Goal: Task Accomplishment & Management: Manage account settings

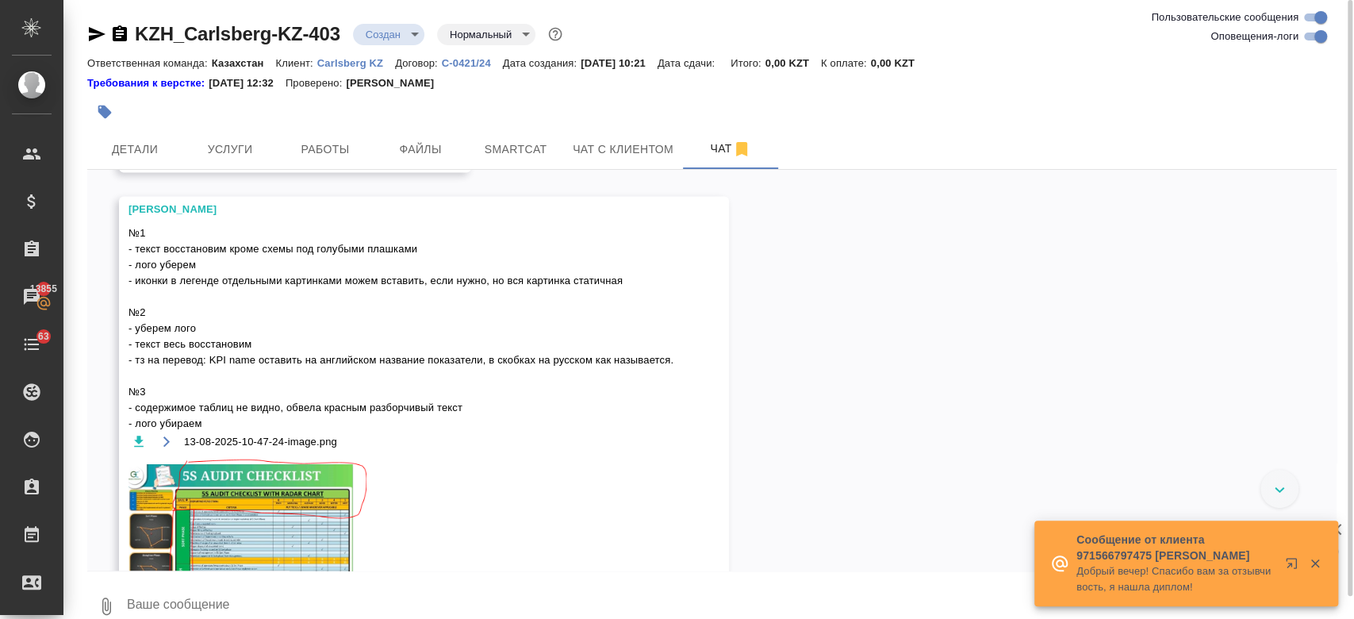
scroll to position [2855, 0]
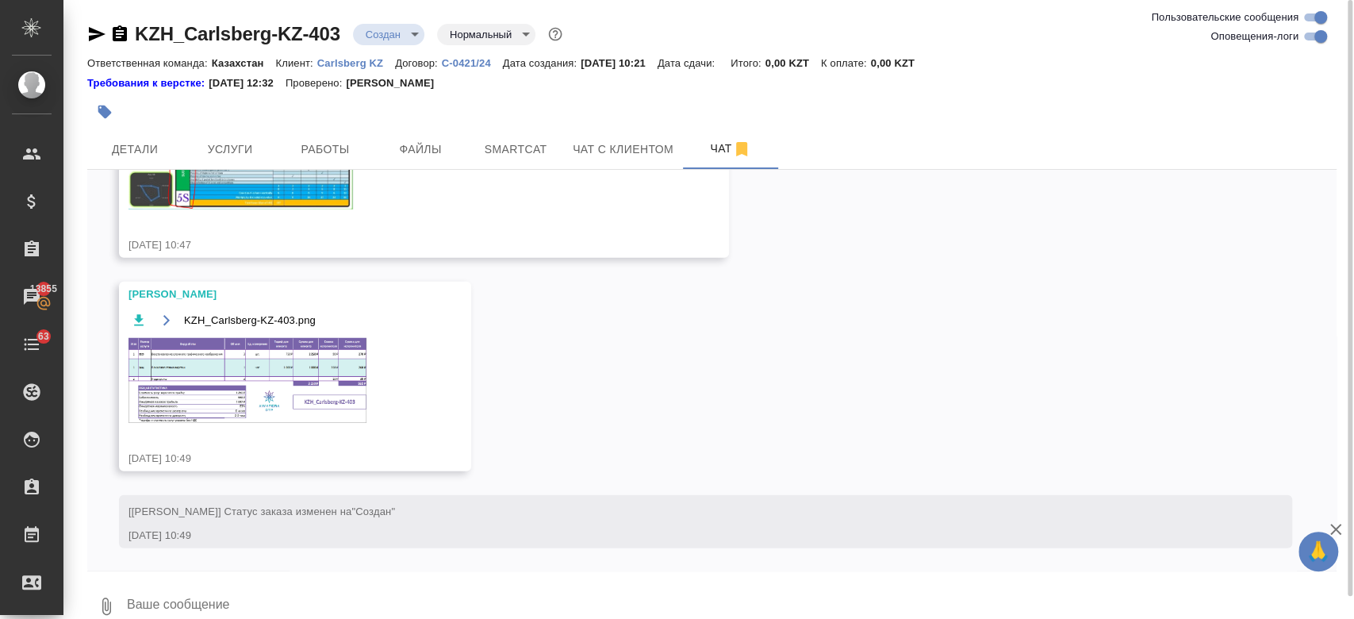
click at [541, 97] on div at bounding box center [503, 111] width 833 height 35
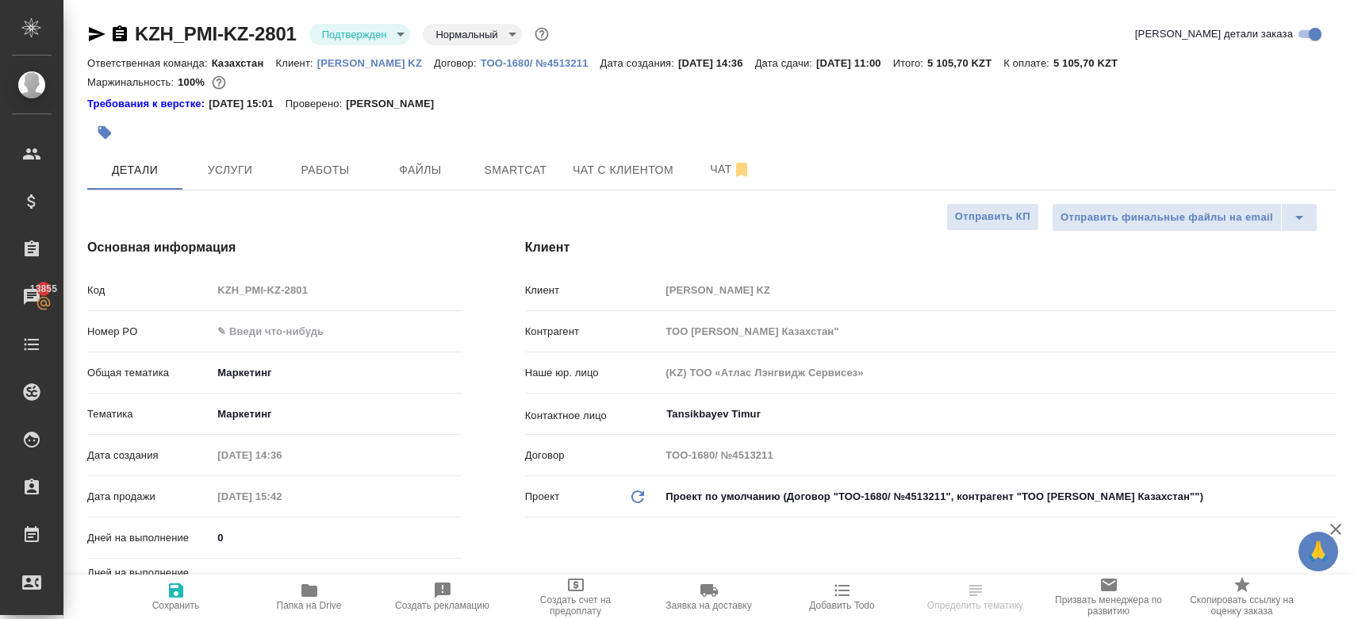
select select "RU"
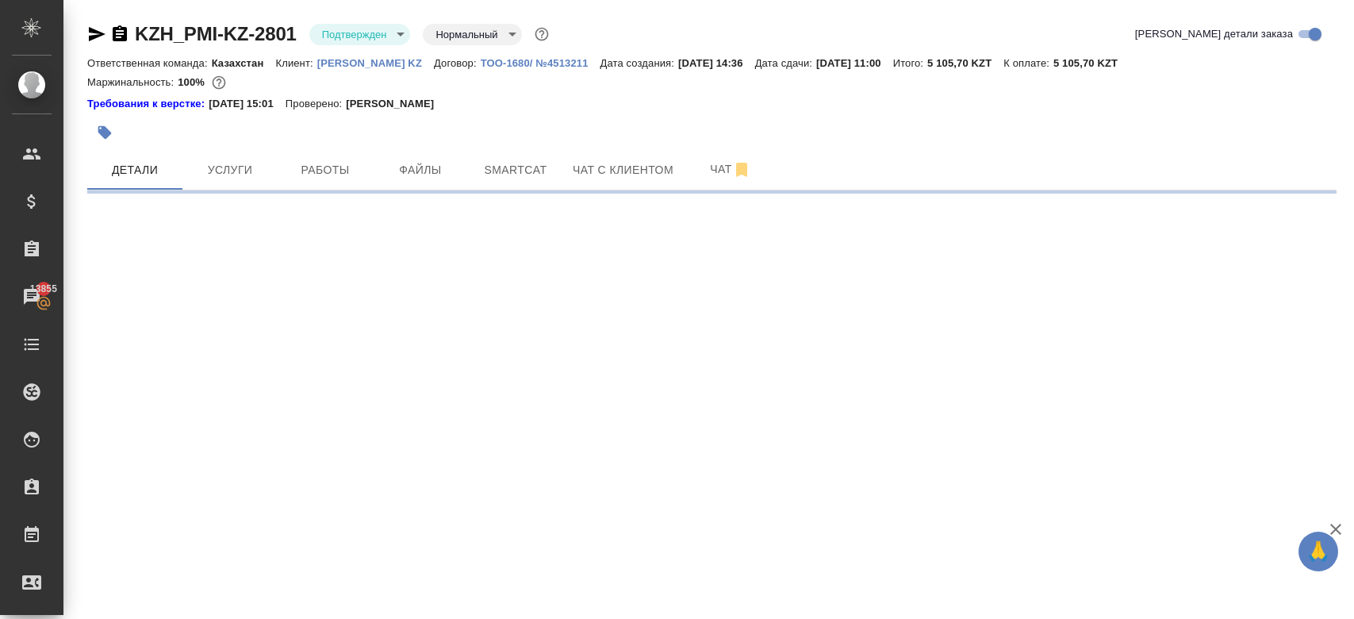
select select "RU"
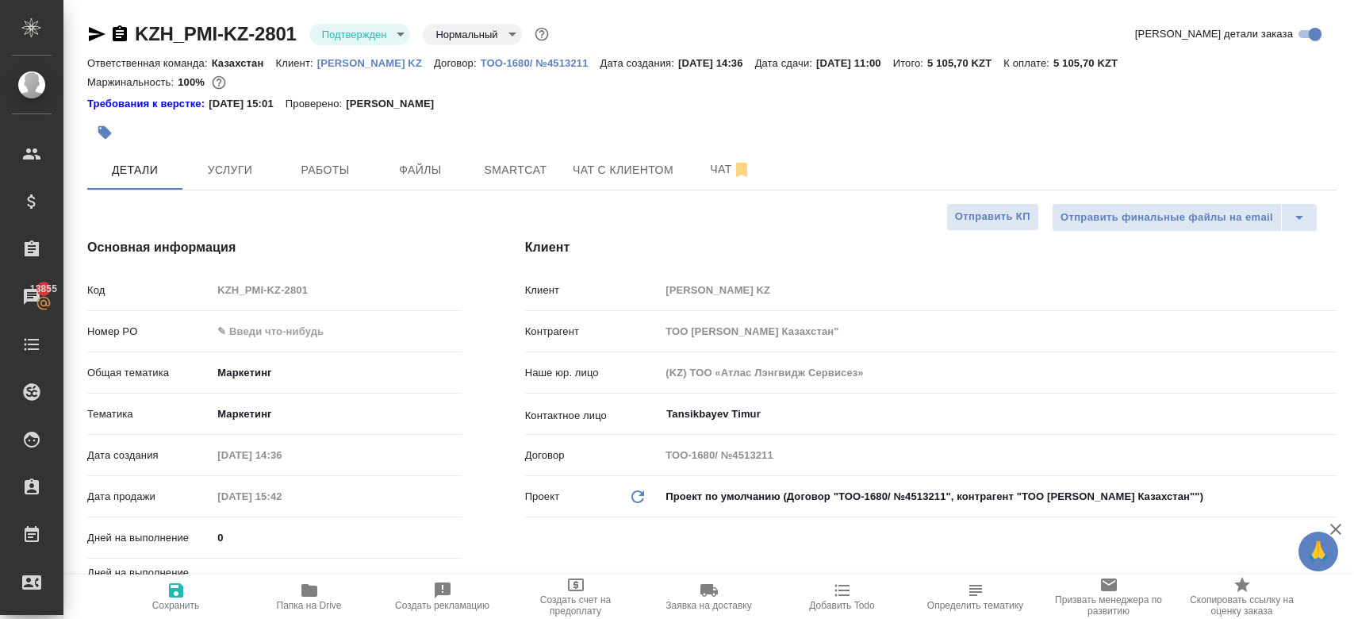
type textarea "x"
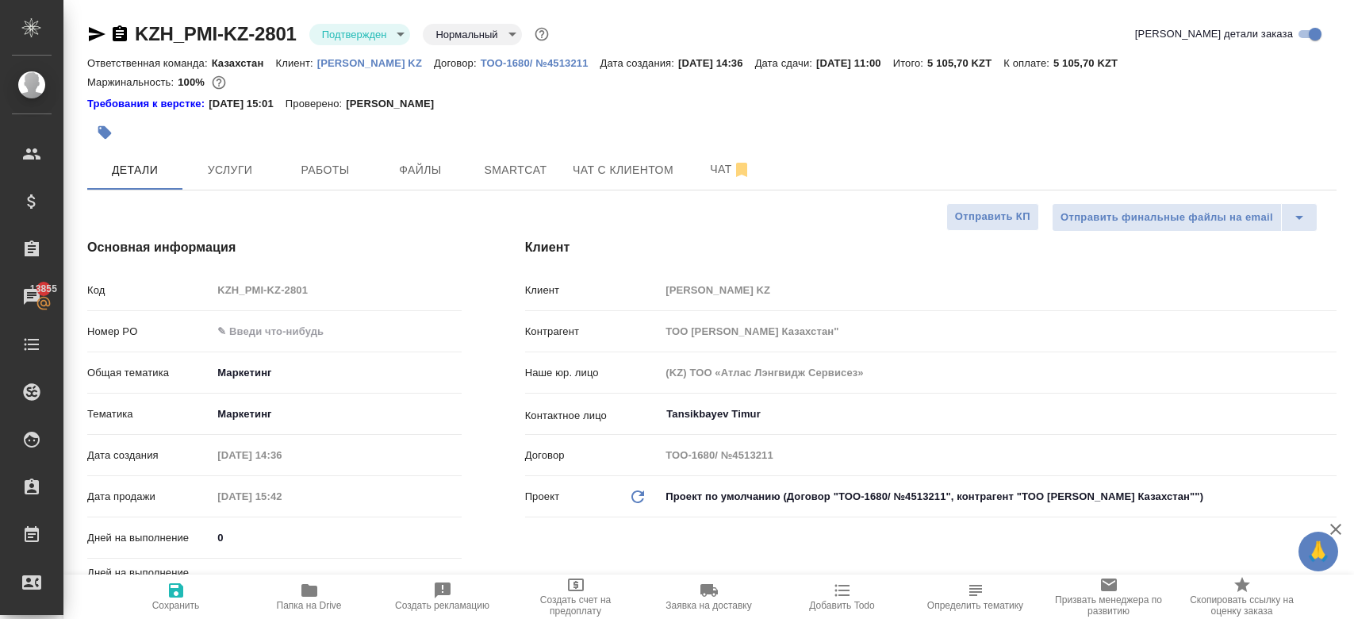
type textarea "x"
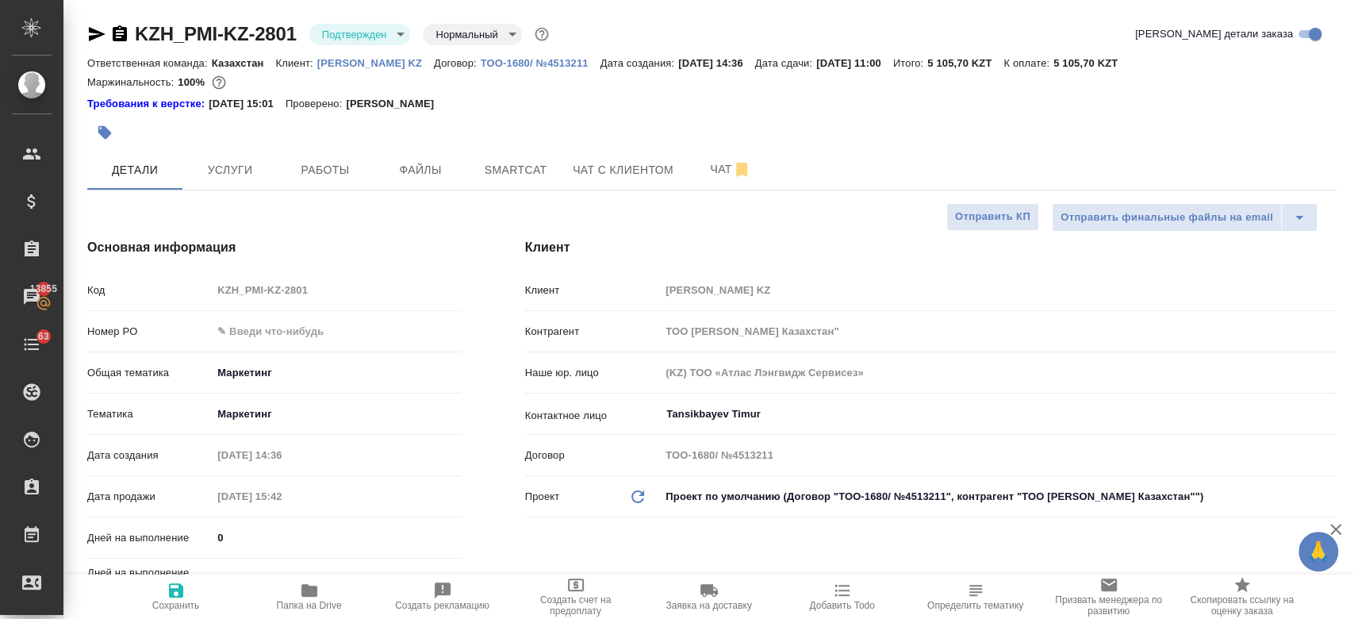
type textarea "x"
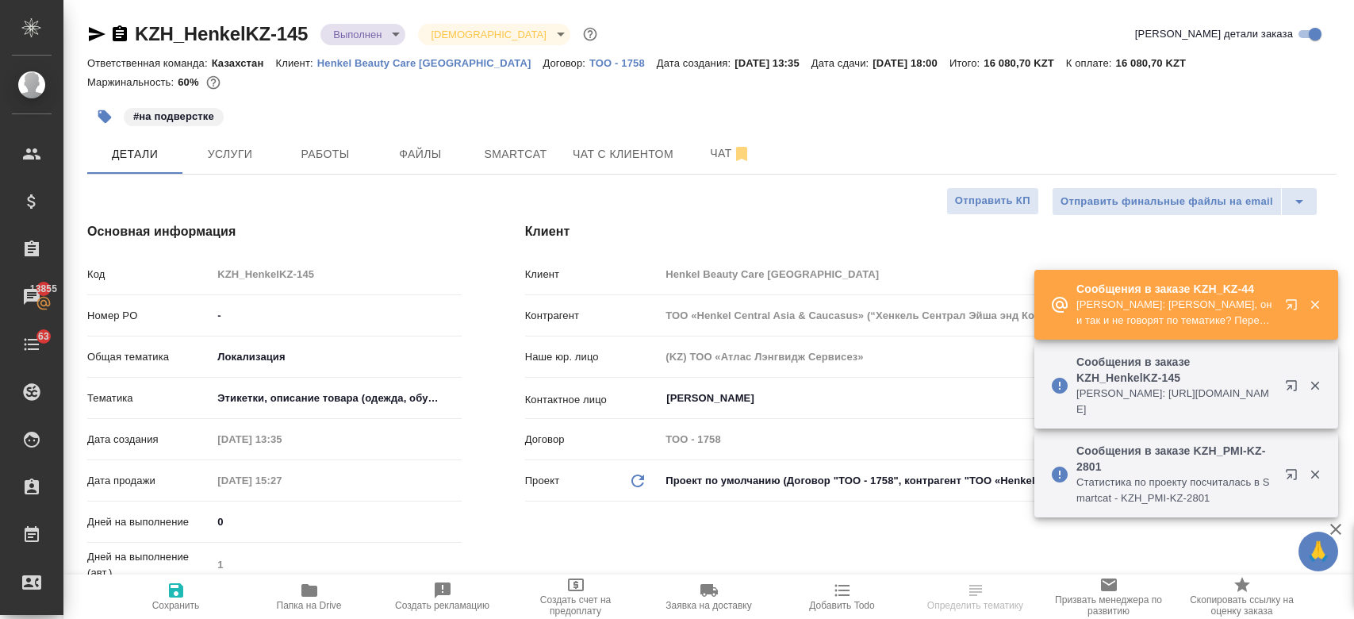
select select "RU"
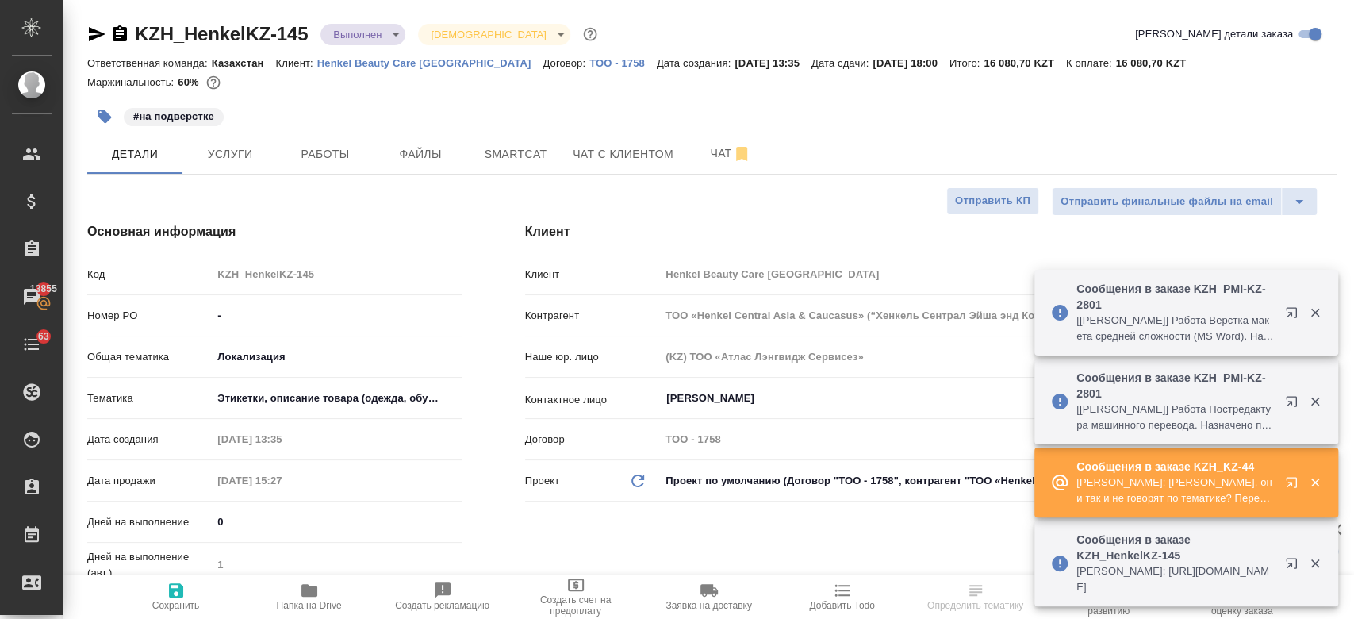
click at [625, 86] on div "Маржинальность: 60%" at bounding box center [711, 82] width 1249 height 21
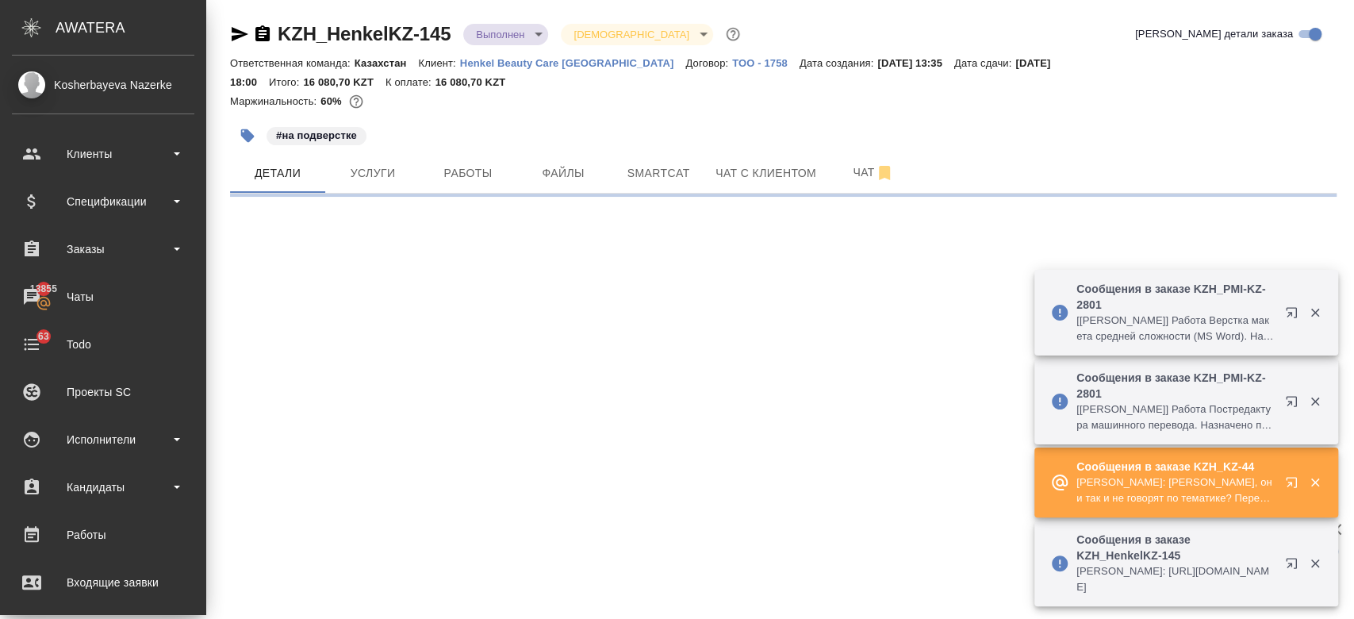
select select "RU"
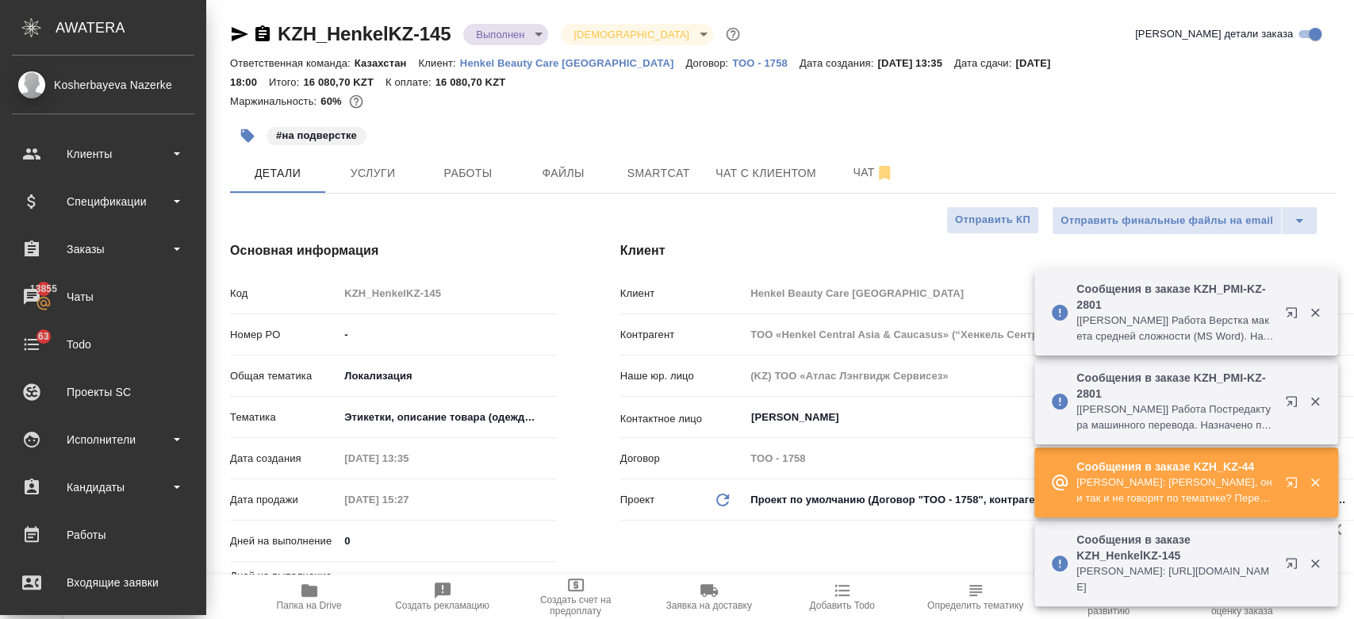
type textarea "x"
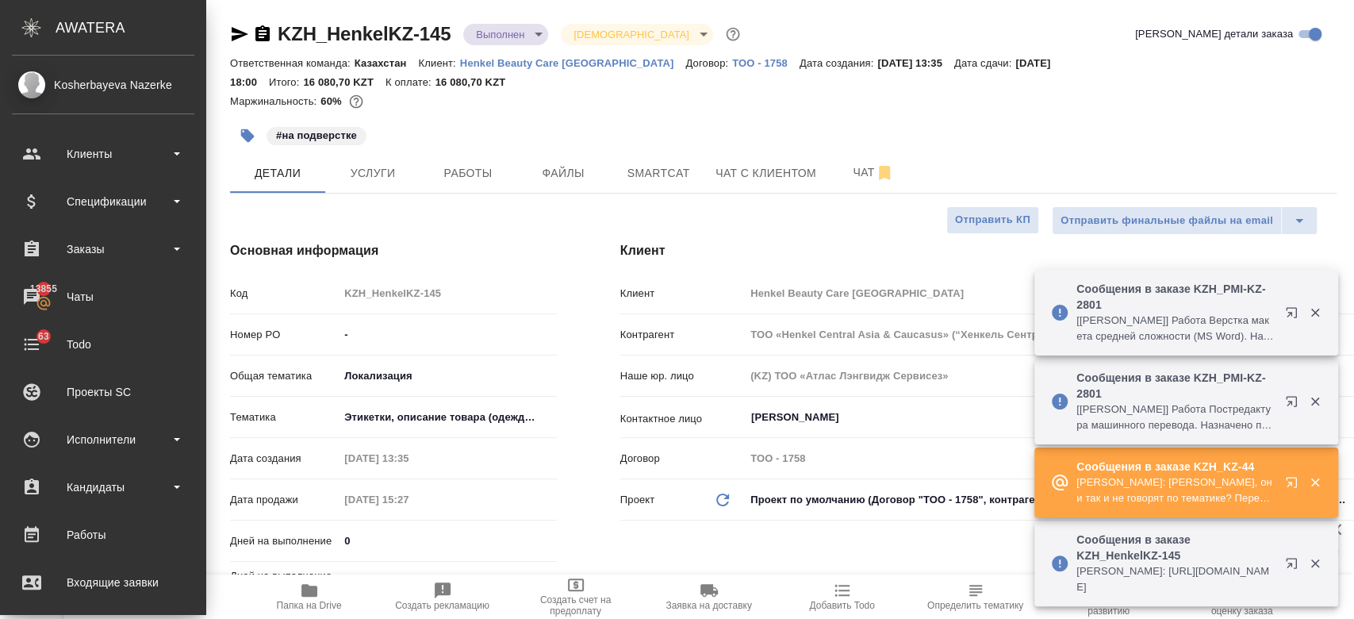
type textarea "x"
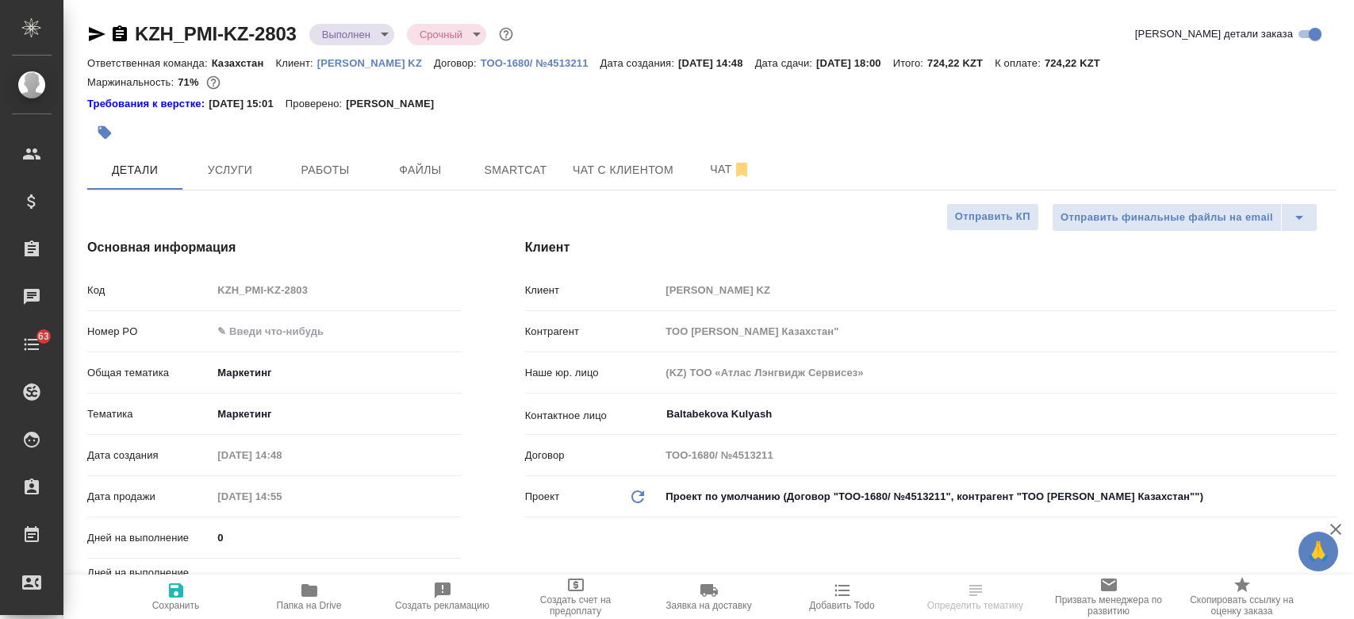
select select "RU"
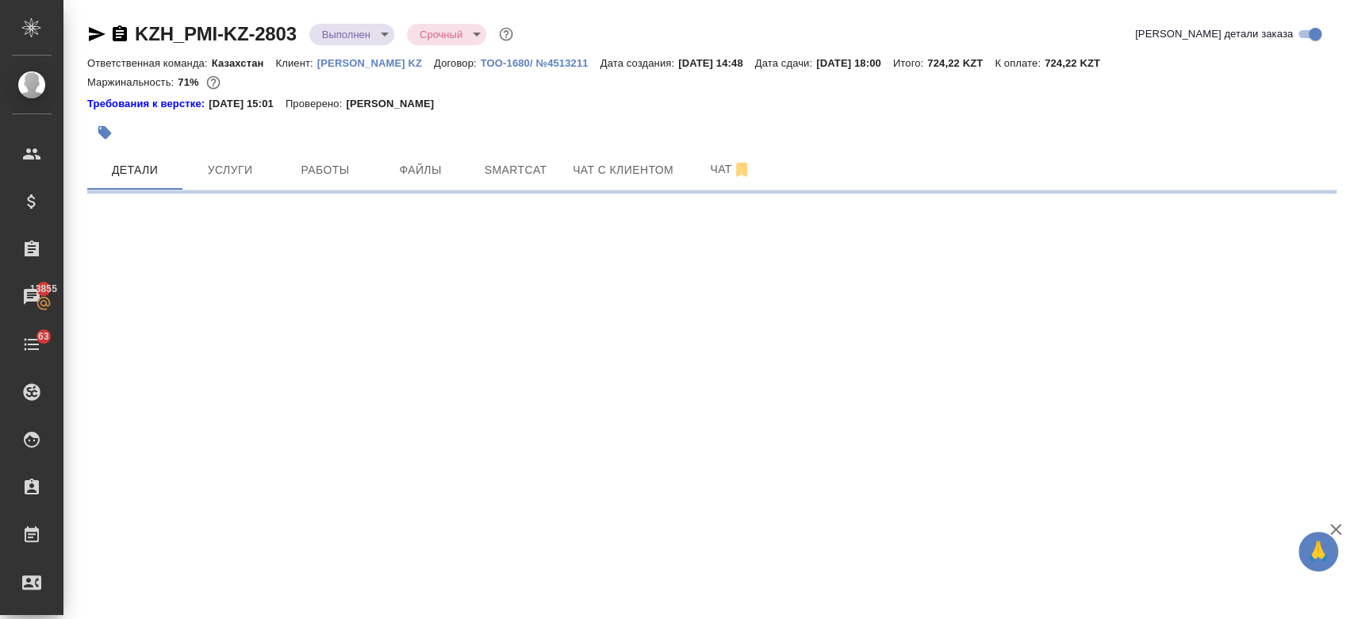
select select "RU"
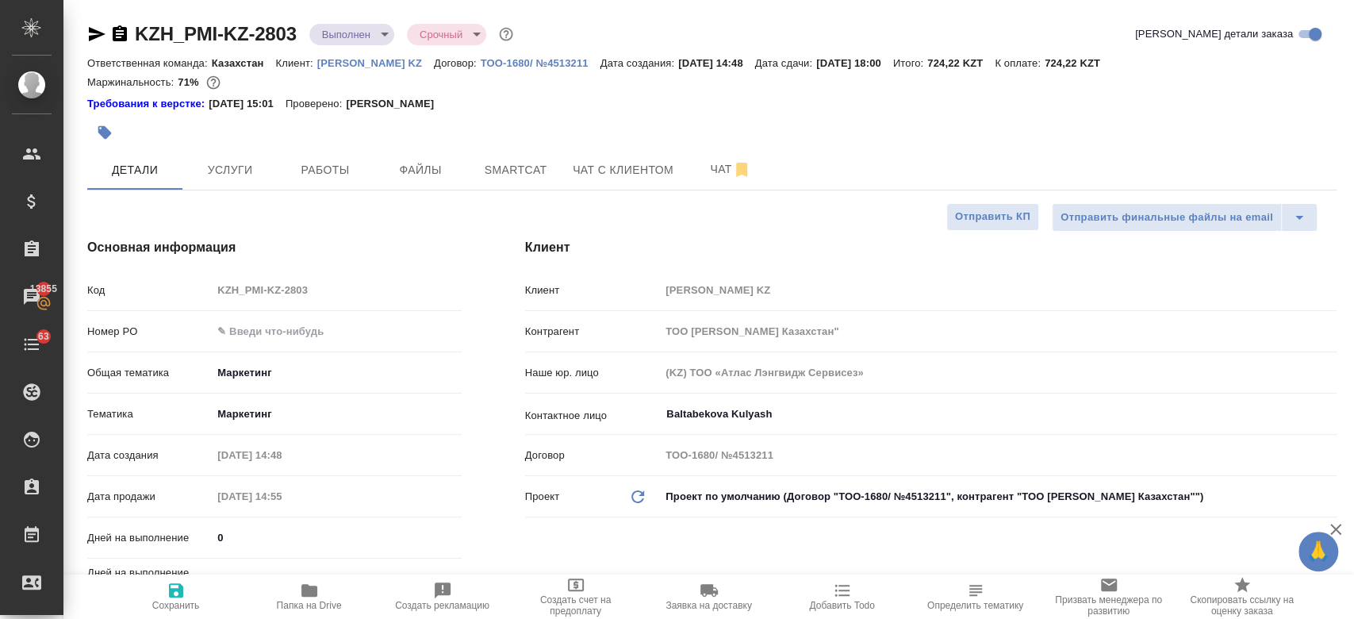
type textarea "x"
click at [305, 590] on icon "button" at bounding box center [309, 590] width 16 height 13
type textarea "x"
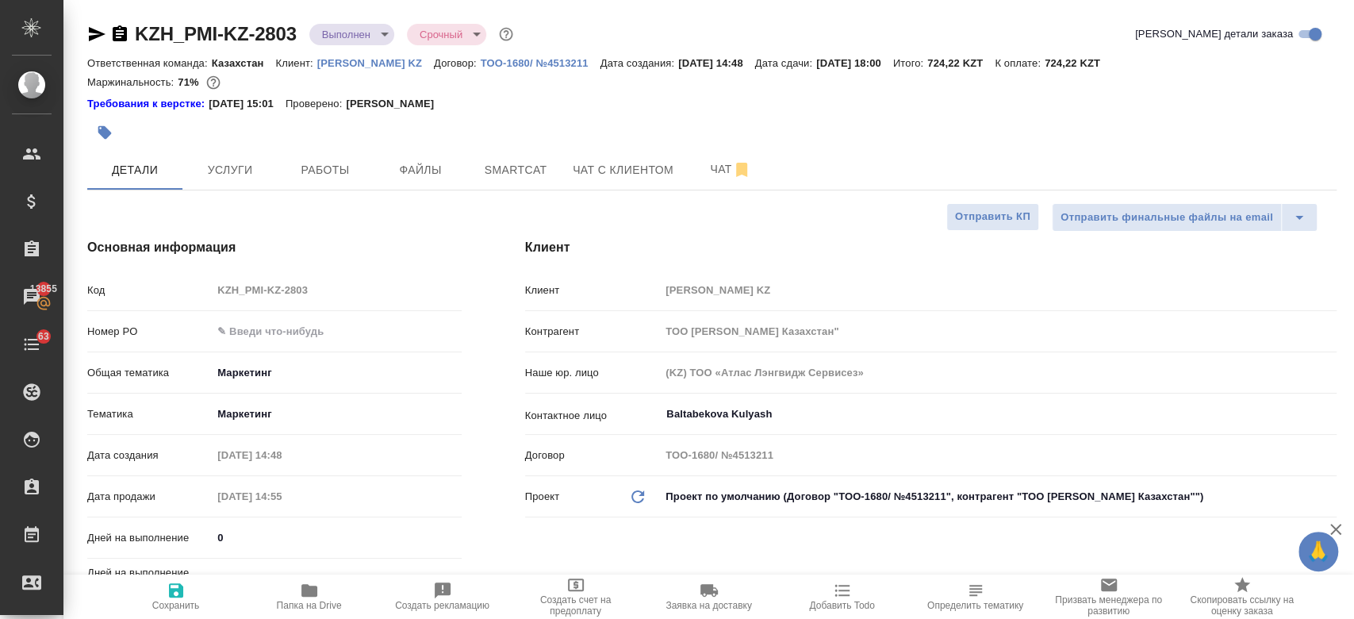
type textarea "x"
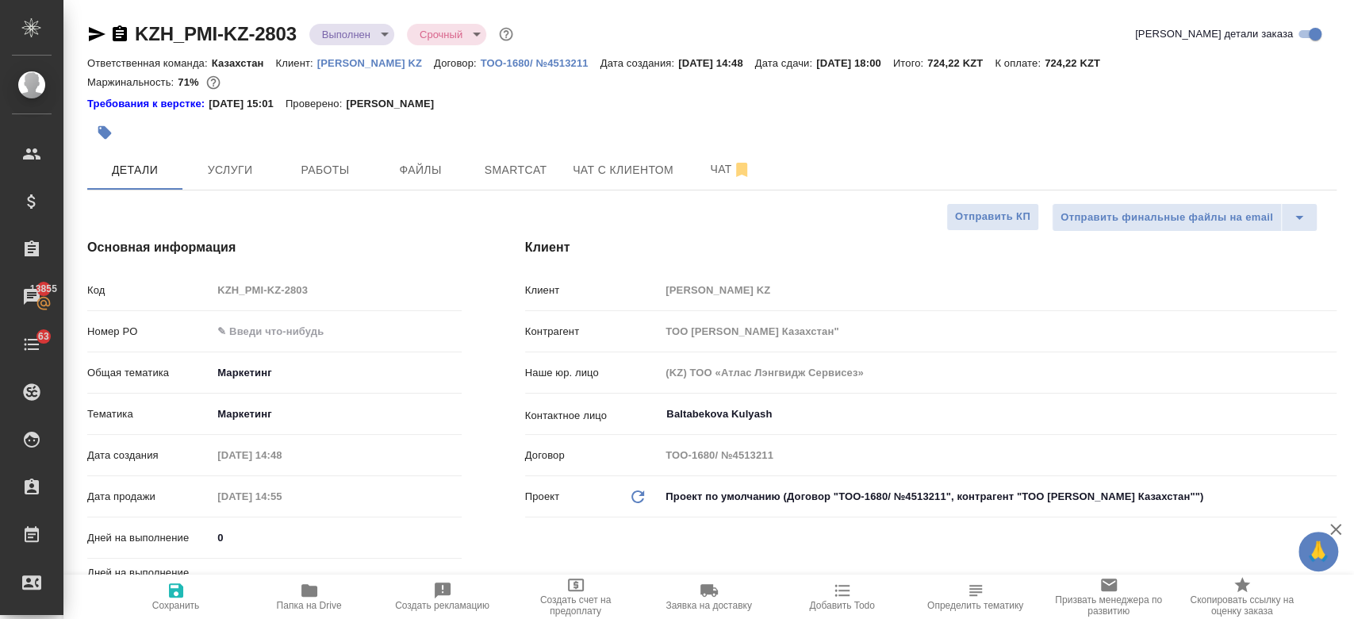
type textarea "x"
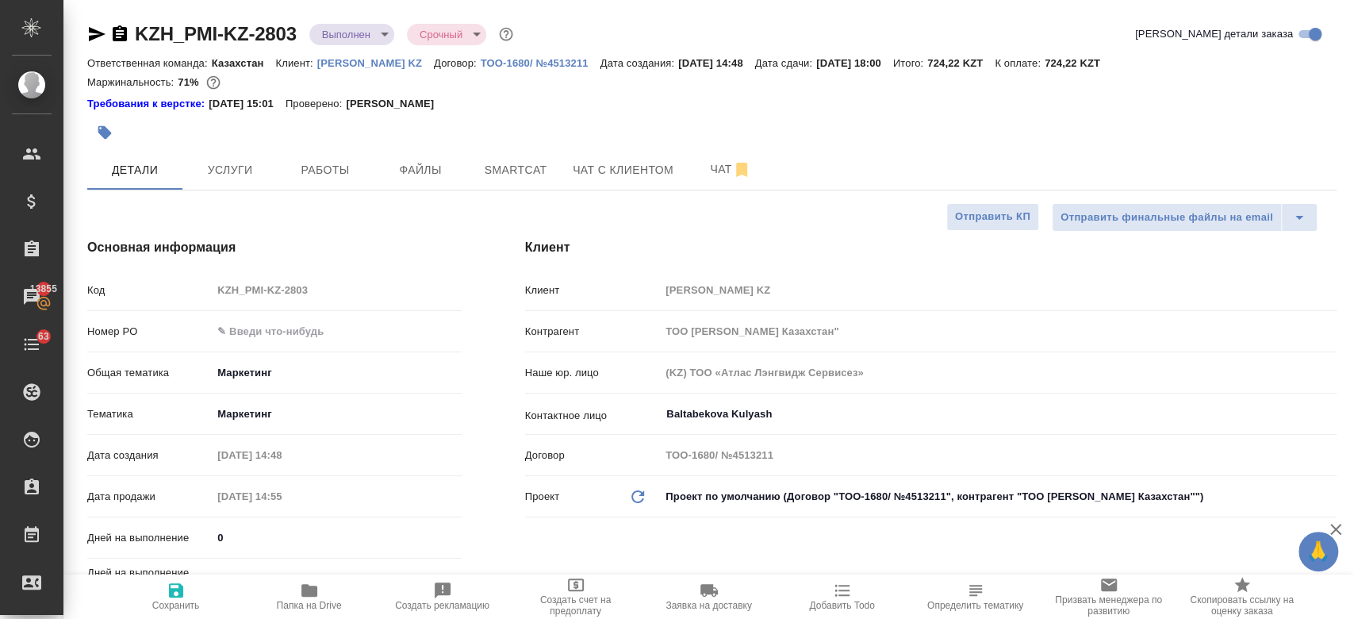
type textarea "x"
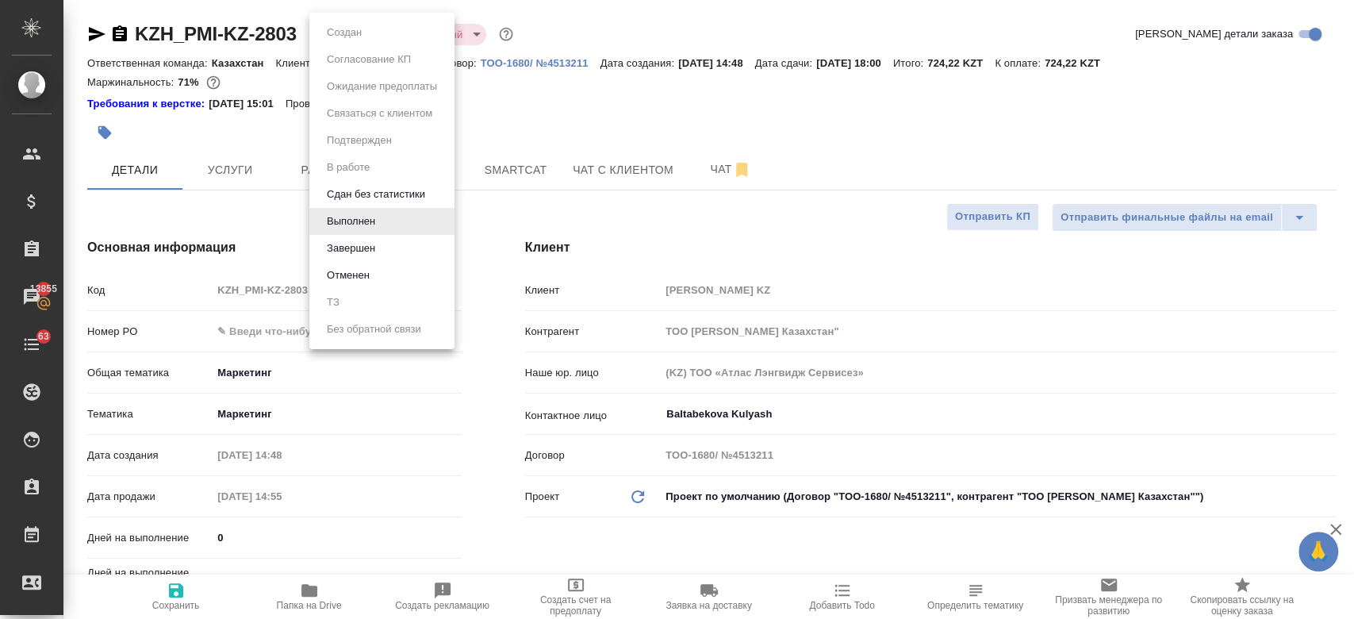
click at [341, 29] on body "🙏 .cls-1 fill:#fff; AWATERA Kosherbayeva Nazerke Клиенты Спецификации Заказы 13…" at bounding box center [677, 309] width 1354 height 619
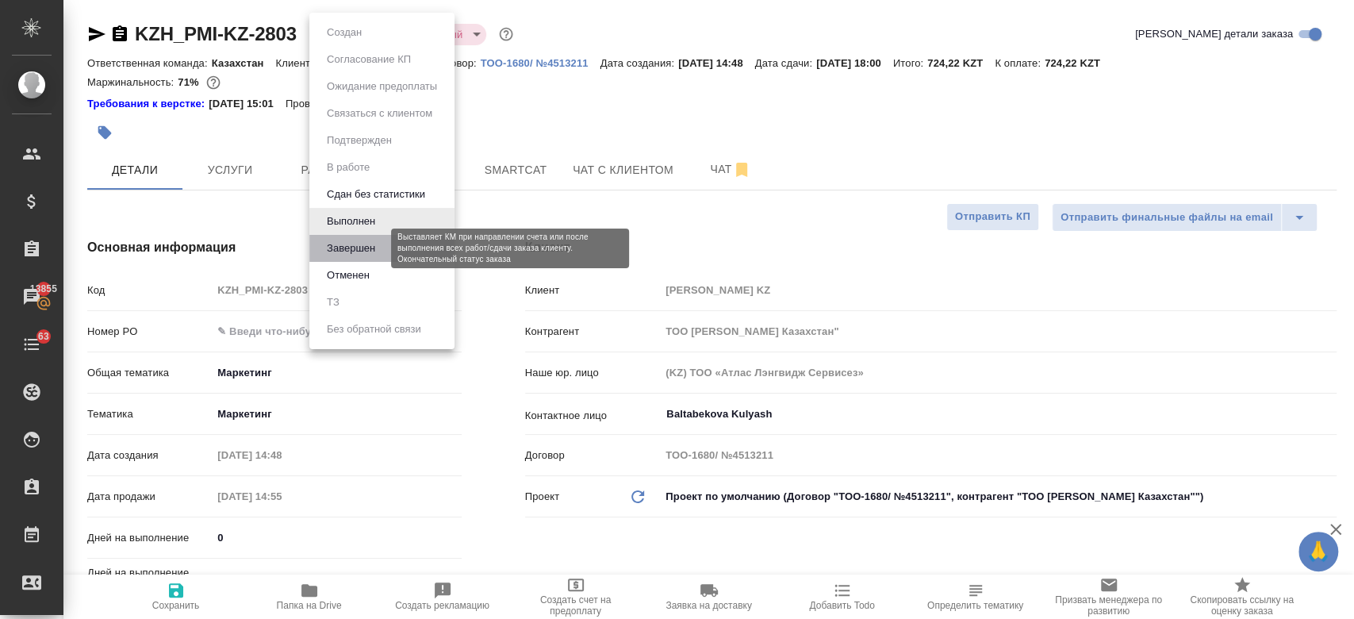
click at [362, 244] on button "Завершен" at bounding box center [351, 248] width 58 height 17
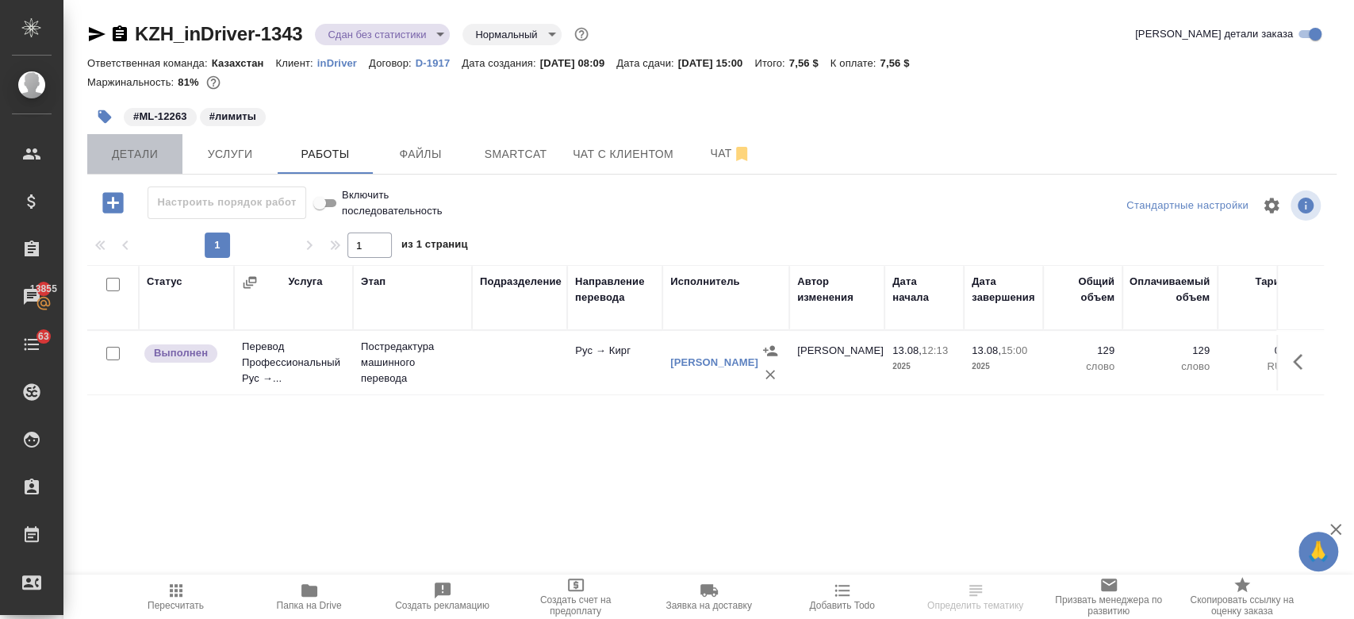
click at [140, 168] on button "Детали" at bounding box center [134, 154] width 95 height 40
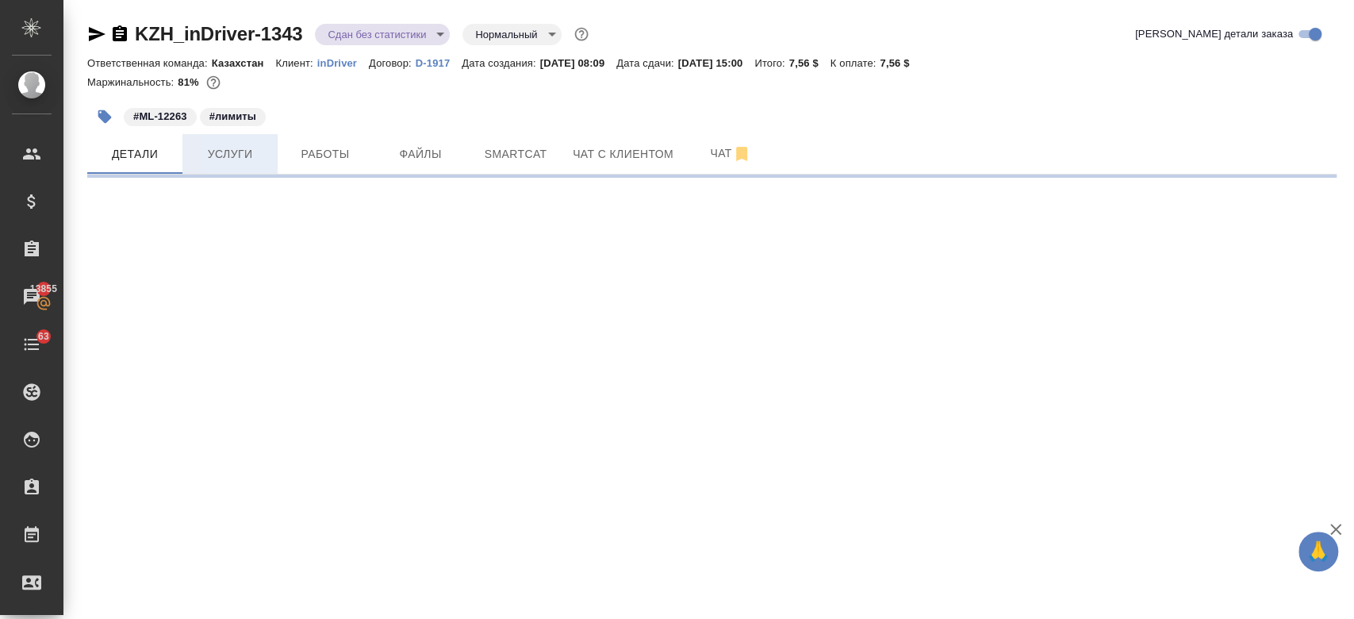
click at [209, 167] on button "Услуги" at bounding box center [229, 154] width 95 height 40
select select "RU"
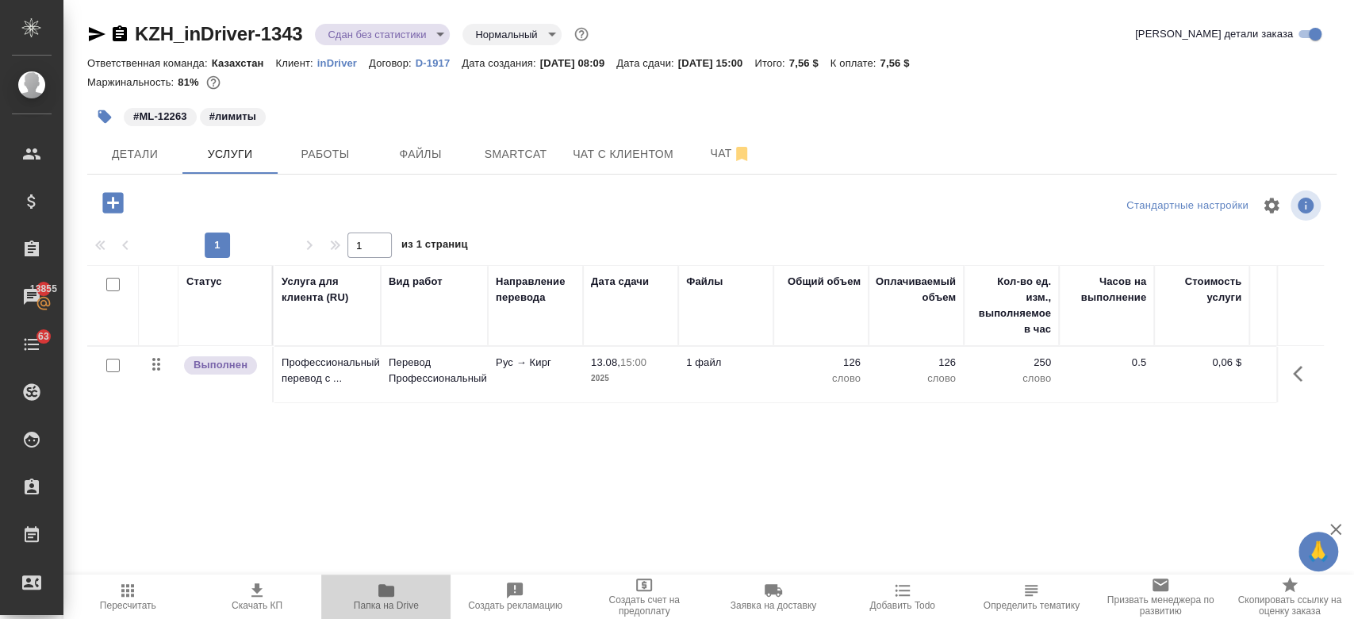
click at [382, 598] on icon "button" at bounding box center [386, 590] width 19 height 19
